Goal: Transaction & Acquisition: Obtain resource

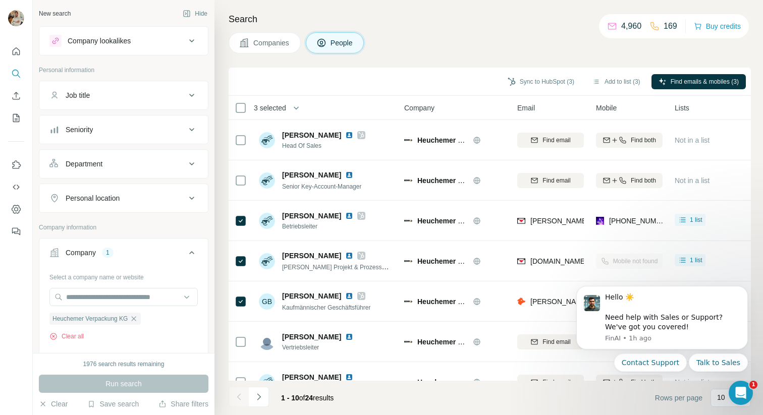
scroll to position [90, 0]
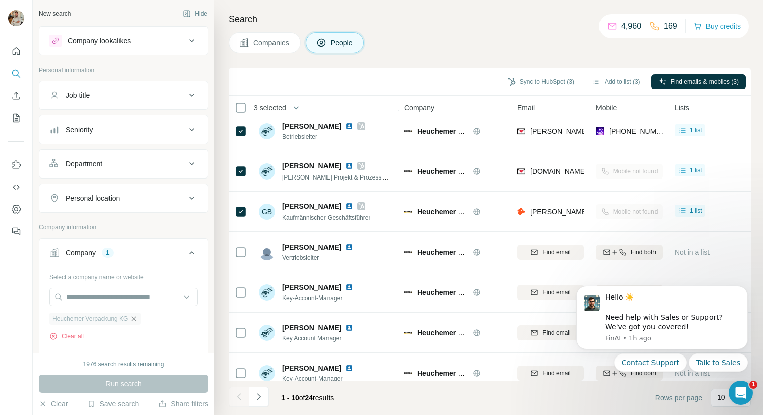
click at [137, 315] on icon "button" at bounding box center [134, 319] width 8 height 8
click at [106, 298] on input "text" at bounding box center [123, 297] width 148 height 18
paste input "**********"
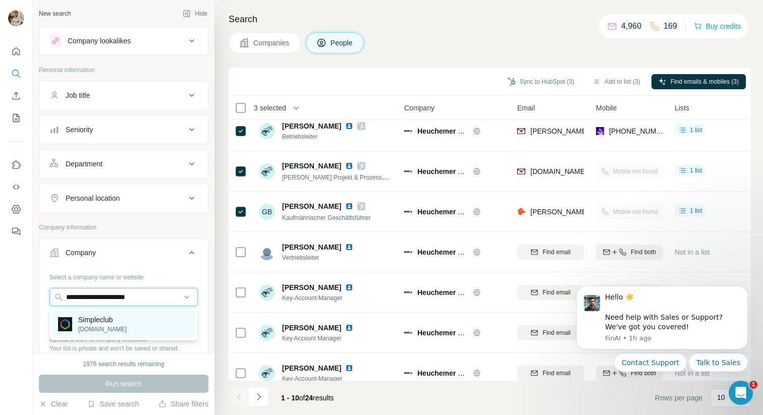
type input "**********"
click at [118, 323] on p "Simpleclub" at bounding box center [102, 320] width 48 height 10
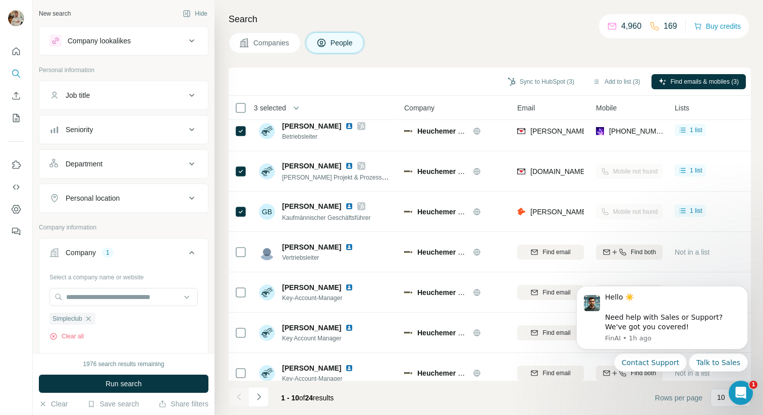
click at [163, 371] on div "1976 search results remaining Run search Clear Save search Share filters" at bounding box center [124, 384] width 182 height 62
click at [165, 378] on button "Run search" at bounding box center [124, 384] width 170 height 18
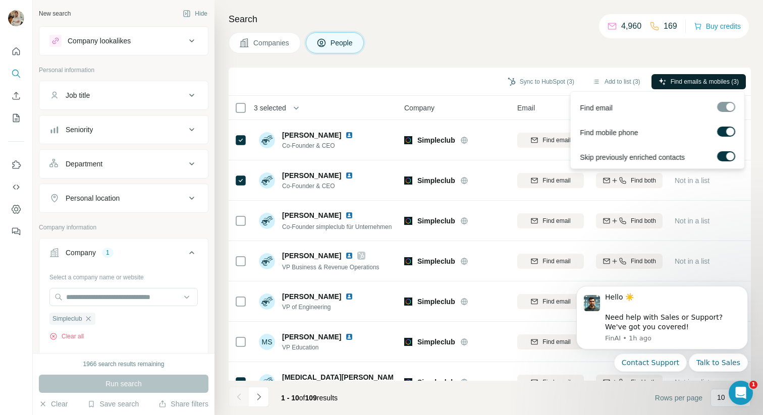
click at [680, 83] on span "Find emails & mobiles (3)" at bounding box center [705, 81] width 68 height 9
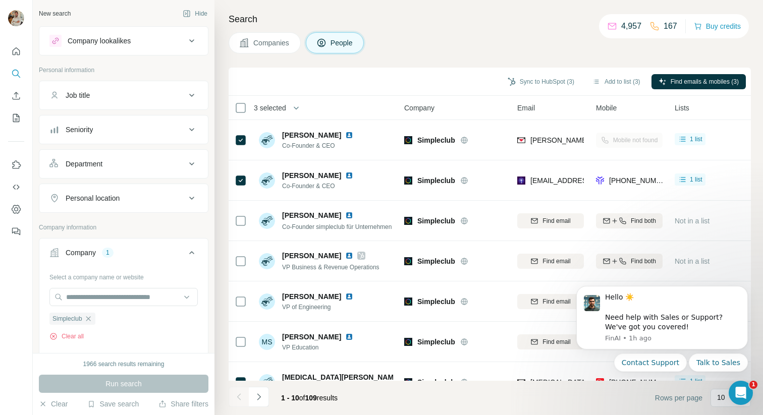
click at [477, 55] on div "Search Companies People Sync to HubSpot (3) Add to list (3) Find emails & mobil…" at bounding box center [489, 207] width 549 height 415
click at [745, 289] on icon "Dismiss notification" at bounding box center [745, 290] width 4 height 4
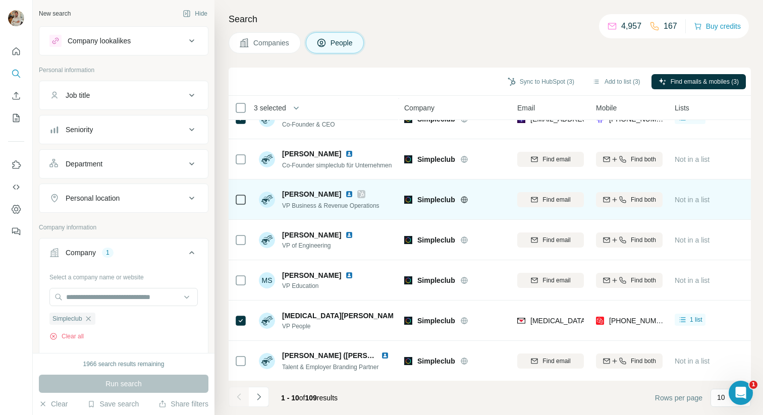
scroll to position [61, 0]
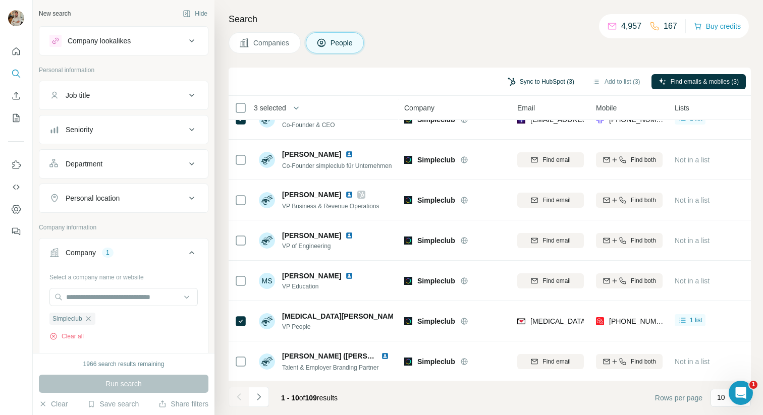
click at [543, 78] on button "Sync to HubSpot (3)" at bounding box center [541, 81] width 81 height 15
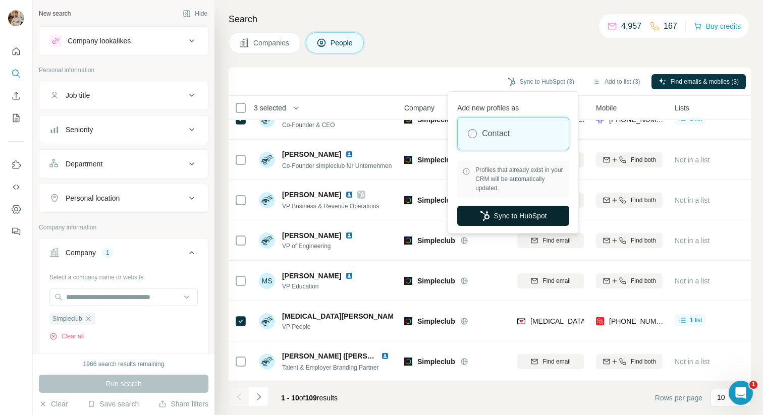
click at [505, 213] on button "Sync to HubSpot" at bounding box center [513, 216] width 112 height 20
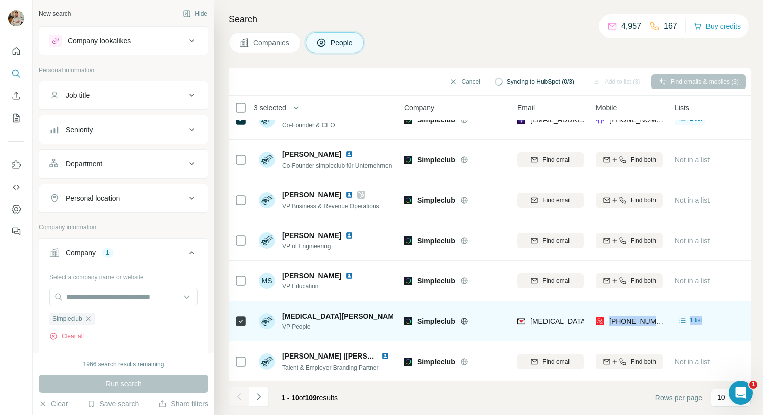
drag, startPoint x: 610, startPoint y: 323, endPoint x: 692, endPoint y: 331, distance: 82.2
click at [0, 0] on tr "[MEDICAL_DATA][PERSON_NAME] VP People Simpleclub [MEDICAL_DATA][EMAIL_ADDRESS][…" at bounding box center [0, 0] width 0 height 0
click at [648, 335] on div "[PHONE_NUMBER]" at bounding box center [629, 321] width 67 height 28
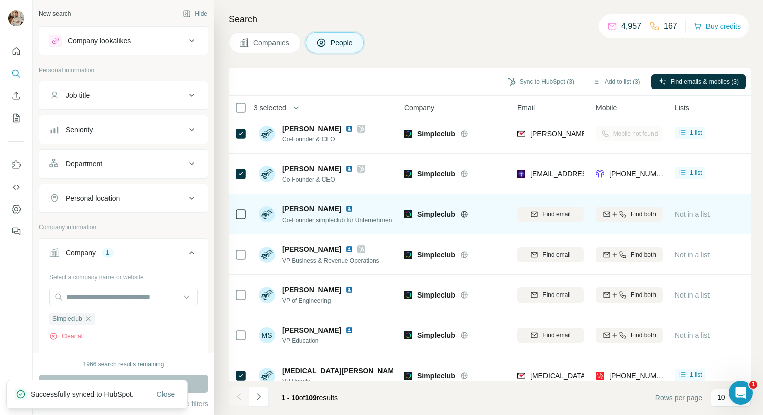
scroll to position [0, 0]
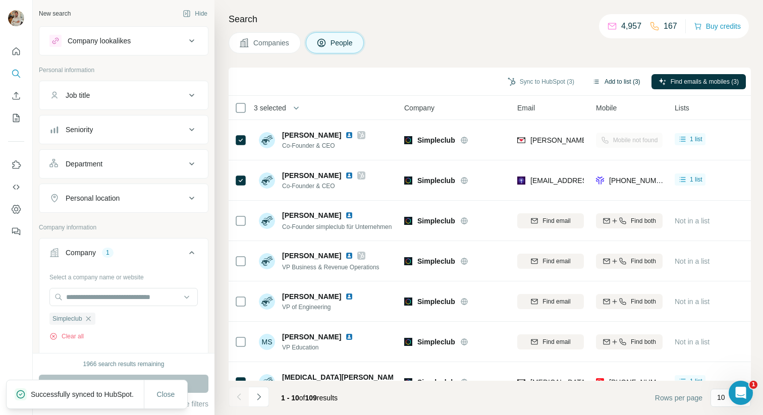
click at [608, 86] on button "Add to list (3)" at bounding box center [617, 81] width 62 height 15
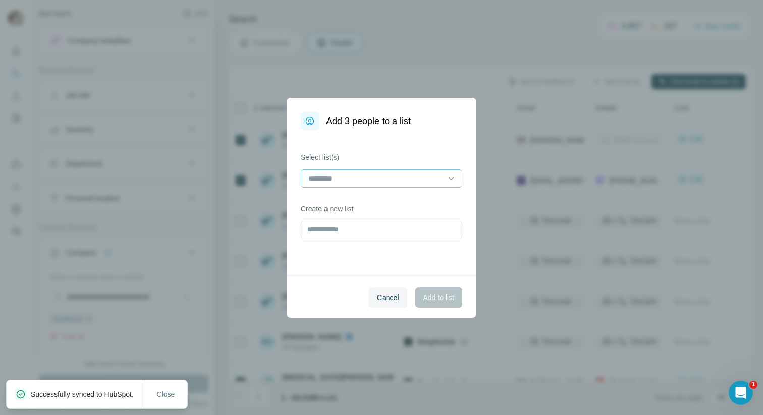
click at [376, 178] on input at bounding box center [375, 178] width 136 height 11
click at [353, 199] on div "[PERSON_NAME]" at bounding box center [381, 201] width 144 height 10
click at [431, 302] on span "Add to list" at bounding box center [438, 298] width 31 height 10
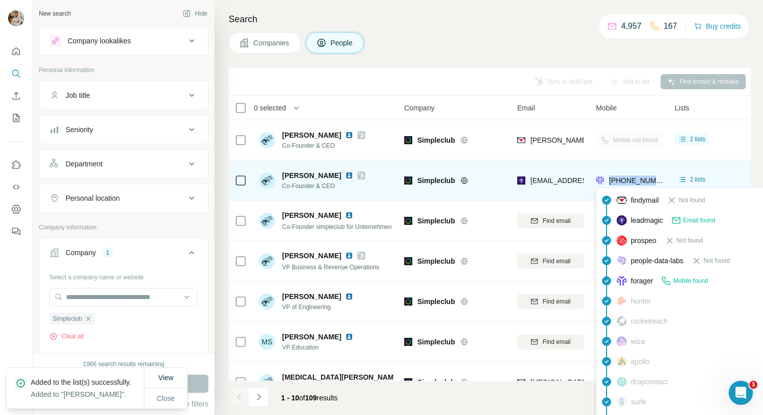
drag, startPoint x: 608, startPoint y: 178, endPoint x: 661, endPoint y: 182, distance: 53.1
click at [661, 182] on div "[PHONE_NUMBER]" at bounding box center [630, 181] width 69 height 10
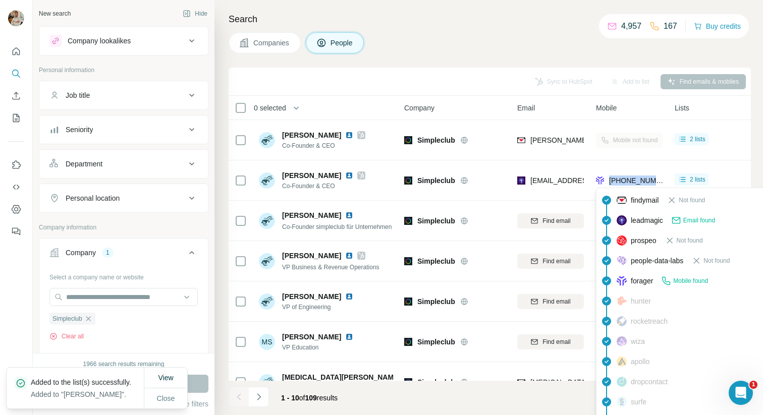
copy span "[PHONE_NUMBER]"
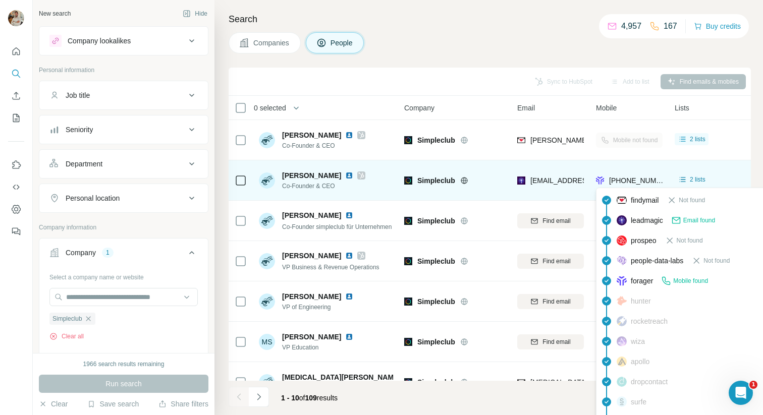
click at [363, 183] on div "[PERSON_NAME] Co-Founder & CEO" at bounding box center [326, 181] width 134 height 28
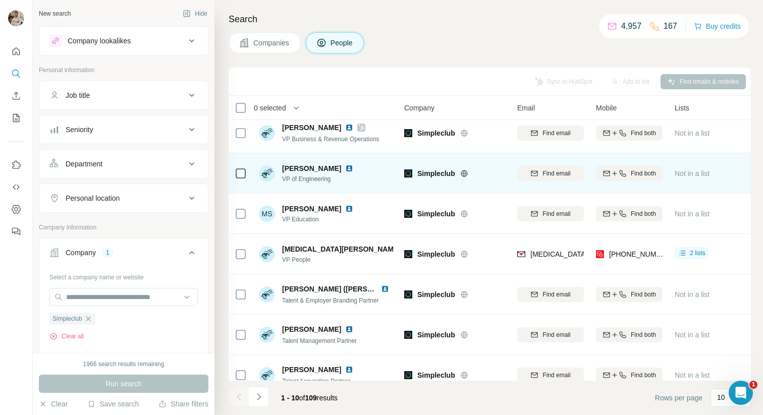
scroll to position [136, 0]
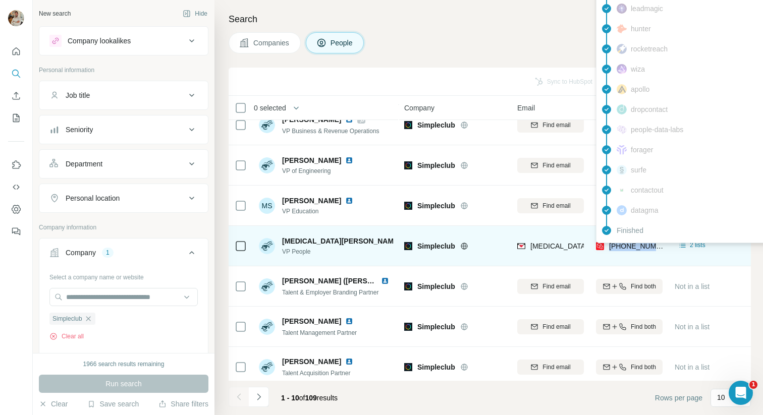
drag, startPoint x: 609, startPoint y: 245, endPoint x: 657, endPoint y: 250, distance: 48.2
click at [657, 250] on span "[PHONE_NUMBER]" at bounding box center [641, 246] width 64 height 8
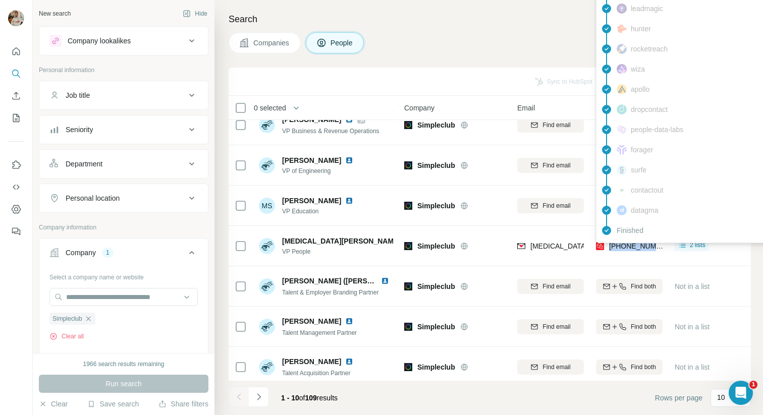
copy span "[PHONE_NUMBER]"
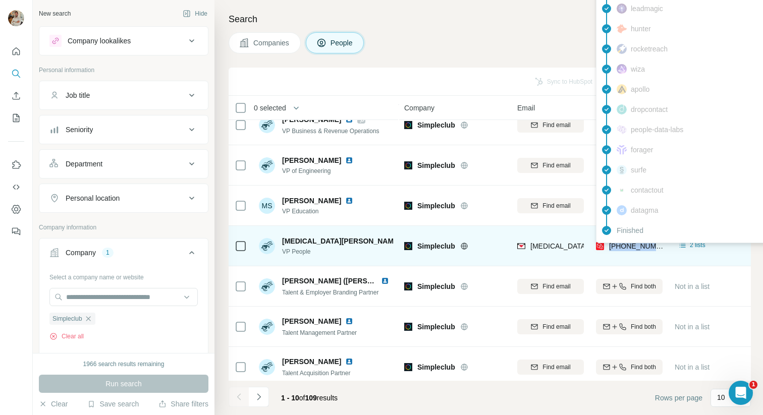
scroll to position [143, 0]
